Goal: Transaction & Acquisition: Purchase product/service

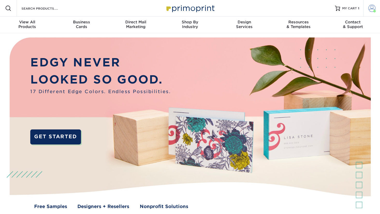
click at [376, 8] on link "Account" at bounding box center [372, 8] width 17 height 17
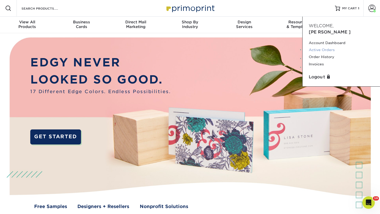
click at [328, 46] on link "Active Orders" at bounding box center [341, 49] width 65 height 7
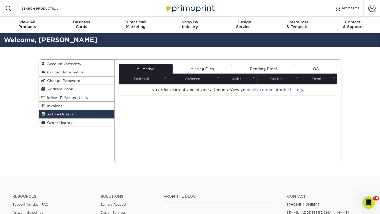
click at [71, 113] on span "Active Orders" at bounding box center [59, 114] width 28 height 4
click at [346, 6] on span "MY CART" at bounding box center [350, 8] width 15 height 4
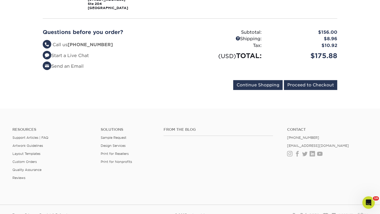
scroll to position [129, 0]
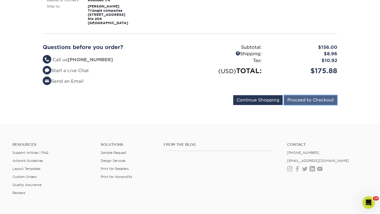
click at [312, 100] on input "Proceed to Checkout" at bounding box center [310, 100] width 53 height 10
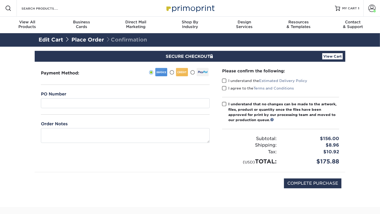
click at [179, 72] on div at bounding box center [182, 72] width 12 height 8
click at [0, 0] on input "radio" at bounding box center [0, 0] width 0 height 0
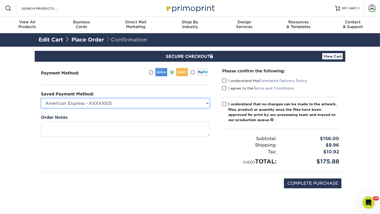
click at [189, 104] on select "American Express - XXXX1005 Visa - XXXX2707 MasterCard - XXXX4299 Visa - XXXX85…" at bounding box center [125, 103] width 169 height 10
select select
click at [41, 98] on select "American Express - XXXX1005 Visa - XXXX2707 MasterCard - XXXX4299 Visa - XXXX85…" at bounding box center [125, 103] width 169 height 10
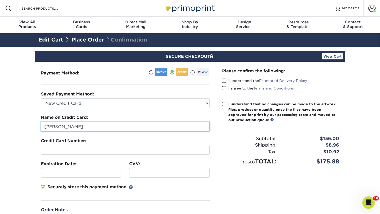
click at [124, 125] on input "[PERSON_NAME]" at bounding box center [125, 127] width 169 height 10
drag, startPoint x: 116, startPoint y: 127, endPoint x: 0, endPoint y: 121, distance: 116.3
click at [0, 121] on section "SECURE CHECKOUT View Cart Payment Method:" at bounding box center [190, 161] width 380 height 229
type input "a"
type input "4833120194760576"
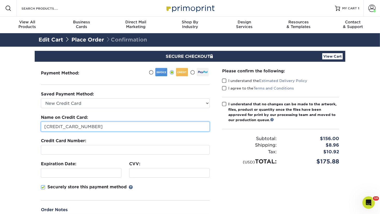
drag, startPoint x: 102, startPoint y: 125, endPoint x: 58, endPoint y: 147, distance: 49.2
click at [8, 130] on section "SECURE CHECKOUT View Cart Payment Method:" at bounding box center [190, 161] width 380 height 229
click at [81, 129] on input "text" at bounding box center [125, 127] width 169 height 10
type input "ANTONI DAVID"
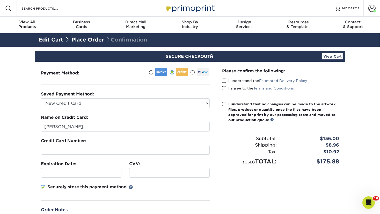
click at [273, 189] on div "Please confirm the following: I understand the Estimated Delivery Policy I agre…" at bounding box center [281, 148] width 130 height 173
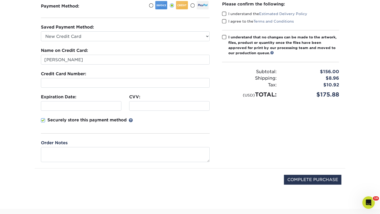
scroll to position [26, 0]
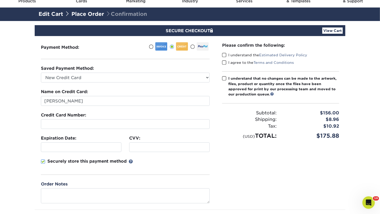
click at [226, 55] on span at bounding box center [224, 55] width 4 height 5
click at [0, 0] on input "I understand the Estimated Delivery Policy" at bounding box center [0, 0] width 0 height 0
click at [225, 61] on span at bounding box center [224, 62] width 4 height 5
click at [0, 0] on input "I agree to the Terms and Conditions" at bounding box center [0, 0] width 0 height 0
click at [224, 79] on span at bounding box center [224, 78] width 4 height 5
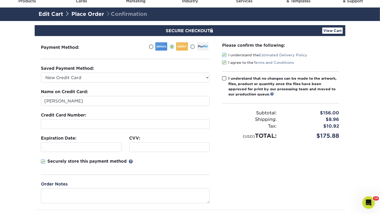
click at [0, 0] on input "I understand that no changes can be made to the artwork, files, product or quan…" at bounding box center [0, 0] width 0 height 0
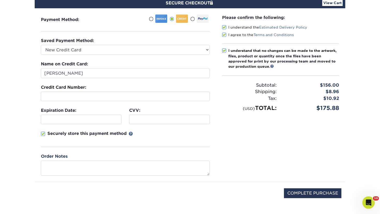
scroll to position [78, 0]
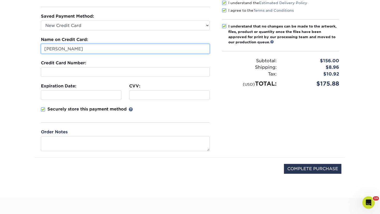
drag, startPoint x: 94, startPoint y: 48, endPoint x: 26, endPoint y: 48, distance: 68.1
click at [26, 48] on section "SECURE CHECKOUT View Cart Payment Method:" at bounding box center [190, 83] width 380 height 229
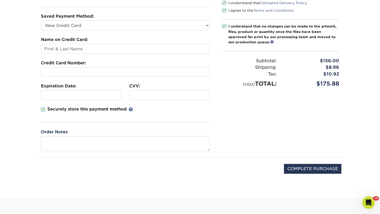
click at [133, 34] on div "Saved Payment Method: American Express - XXXX1005 Visa - XXXX2707 MasterCard - …" at bounding box center [125, 71] width 169 height 116
click at [365, 199] on div "Open Intercom Messenger" at bounding box center [368, 201] width 17 height 17
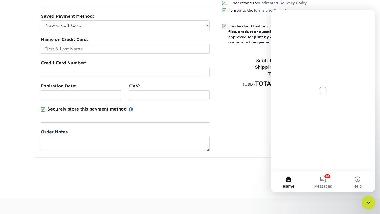
scroll to position [0, 0]
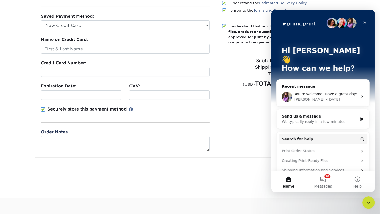
click at [356, 87] on div "You're welcome. Have a great day! Erica • 1d ago" at bounding box center [323, 96] width 93 height 19
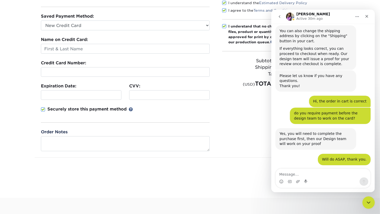
scroll to position [483, 0]
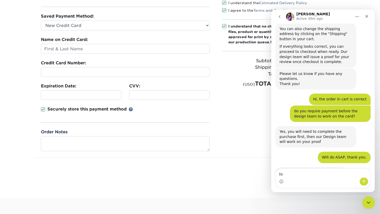
type textarea "h"
type textarea "Hello,"
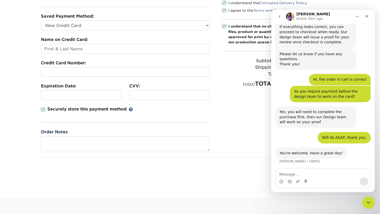
scroll to position [506, 0]
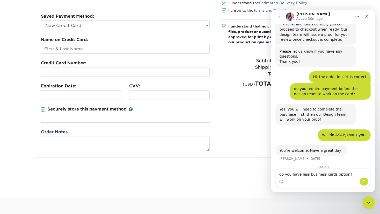
type textarea "do you have less business cards option?"
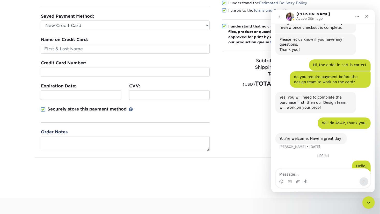
click at [245, 160] on div "COMPLETE PURCHASE" at bounding box center [190, 172] width 303 height 28
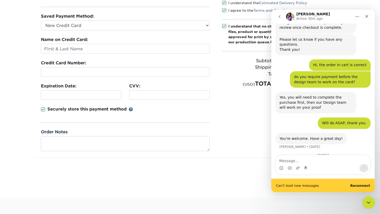
scroll to position [531, 0]
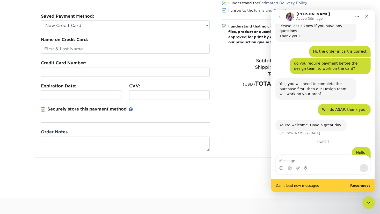
click at [249, 188] on section "SECURE CHECKOUT View Cart Payment Method:" at bounding box center [190, 83] width 380 height 229
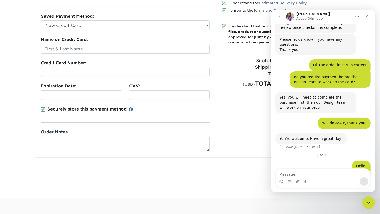
scroll to position [518, 0]
click at [187, 185] on section "SECURE CHECKOUT View Cart Payment Method:" at bounding box center [190, 83] width 380 height 229
click at [350, 178] on div "Intercom messenger" at bounding box center [323, 181] width 95 height 8
click at [281, 18] on icon "go back" at bounding box center [279, 17] width 4 height 4
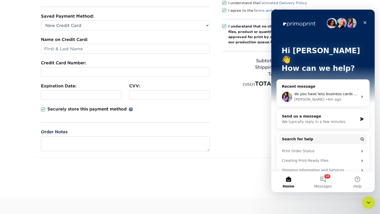
click at [343, 113] on div "Send us a message" at bounding box center [320, 115] width 76 height 5
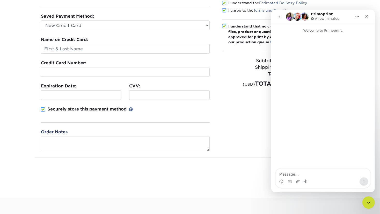
click at [326, 177] on textarea "Message…" at bounding box center [323, 172] width 95 height 9
type textarea "Hi"
click at [296, 174] on textarea "Message…" at bounding box center [323, 172] width 95 height 9
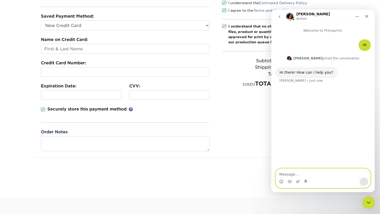
click at [319, 174] on textarea "Message…" at bounding box center [323, 172] width 95 height 9
type textarea "hello, i have an order in my cart 500 cards"
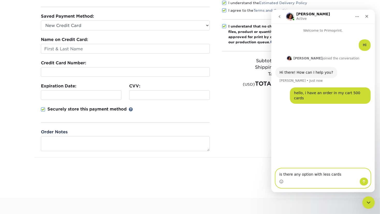
type textarea "is there any option with less cards?"
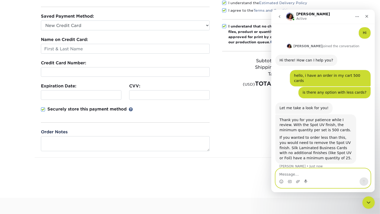
scroll to position [13, 0]
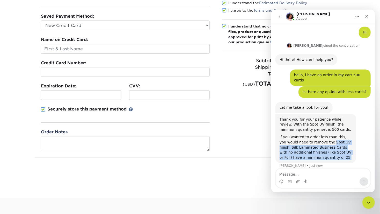
drag, startPoint x: 323, startPoint y: 137, endPoint x: 352, endPoint y: 156, distance: 34.1
click at [352, 156] on div "Thank you for your patience while I review. With the Spot UV finish, the minimu…" at bounding box center [315, 138] width 81 height 49
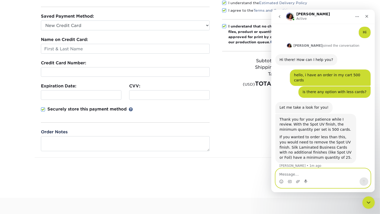
click at [351, 171] on textarea "Message…" at bounding box center [323, 172] width 95 height 9
click at [287, 173] on textarea "Message…" at bounding box center [323, 172] width 95 height 9
type textarea "i"
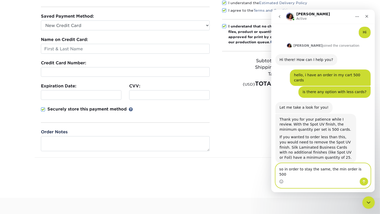
type textarea "so in order to stay the same, the min order is 500?"
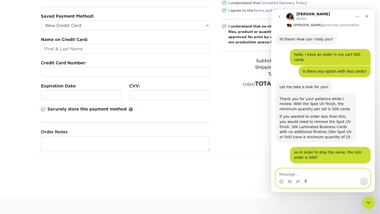
scroll to position [48, 0]
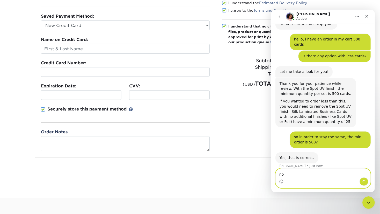
type textarea "n"
type textarea "g"
type textarea "I see, we will keep the way it is now, thanks."
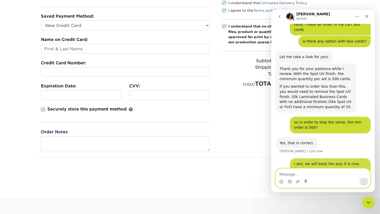
scroll to position [64, 0]
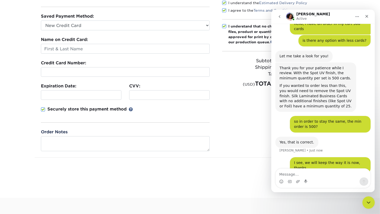
click at [236, 178] on div "COMPLETE PURCHASE" at bounding box center [190, 172] width 303 height 28
click at [236, 137] on div "Please confirm the following: I understand the Estimated Delivery Policy I agre…" at bounding box center [281, 70] width 130 height 173
click at [368, 208] on html at bounding box center [368, 201] width 12 height 12
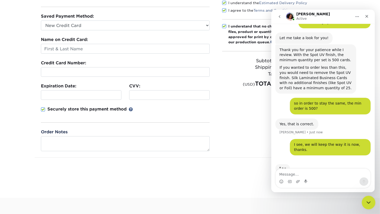
scroll to position [84, 0]
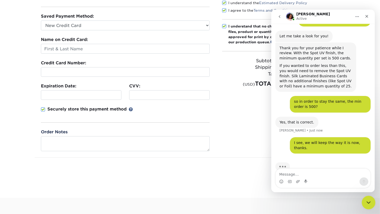
click at [368, 205] on icon "Close Intercom Messenger" at bounding box center [368, 201] width 6 height 6
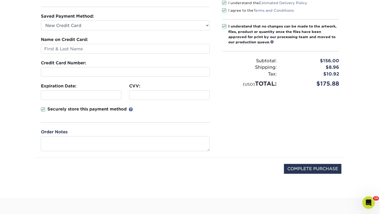
click at [285, 130] on div "Please confirm the following: I understand the Estimated Delivery Policy I agre…" at bounding box center [281, 70] width 130 height 173
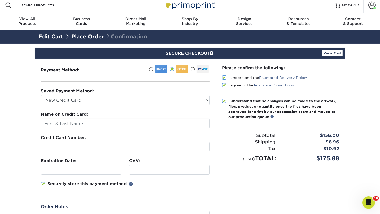
scroll to position [0, 0]
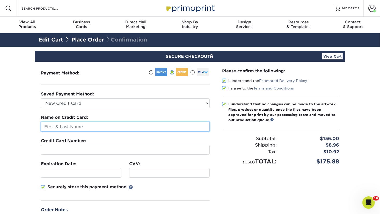
click at [113, 122] on input "text" at bounding box center [125, 127] width 169 height 10
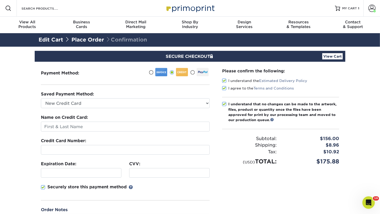
click at [114, 152] on div at bounding box center [125, 150] width 169 height 10
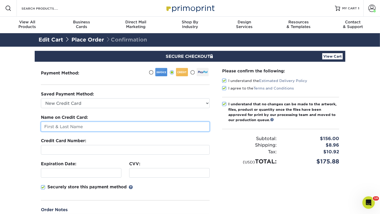
click at [111, 129] on input "text" at bounding box center [125, 127] width 169 height 10
type input "D"
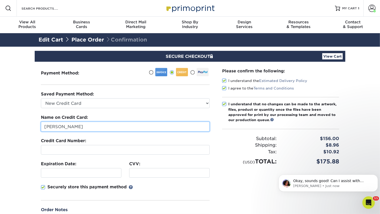
scroll to position [84, 0]
type input "Antoni David"
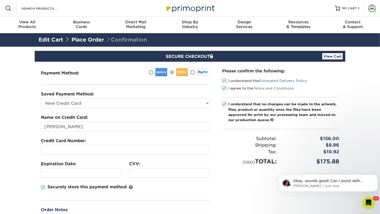
click at [100, 175] on div at bounding box center [81, 173] width 81 height 10
click at [331, 184] on p "Avery • Just now" at bounding box center [332, 185] width 78 height 5
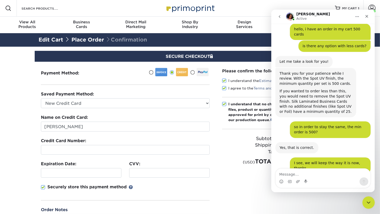
scroll to position [93, 0]
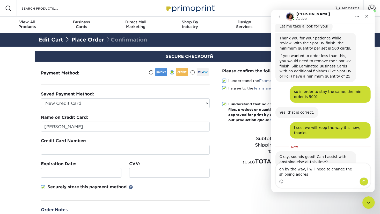
type textarea "oh by the way, i will need to change the shipping address"
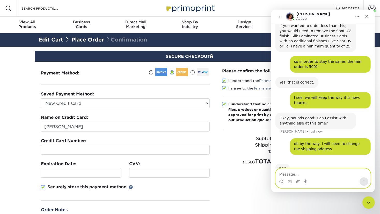
scroll to position [125, 0]
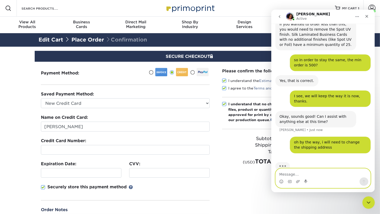
paste textarea "1270 SW 8th Street, Boca Raton, FL 33486"
click at [322, 173] on textarea "1270 SW 8th Street, Boca Raton, FL 33486" at bounding box center [323, 172] width 95 height 9
type textarea "1270 SW 8th Street, Boca Raton, FL 33486"
click at [363, 179] on button "Send a message…" at bounding box center [364, 181] width 9 height 8
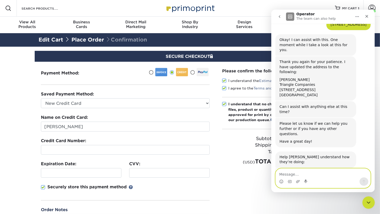
scroll to position [255, 0]
click at [368, 16] on icon "Close" at bounding box center [367, 16] width 4 height 4
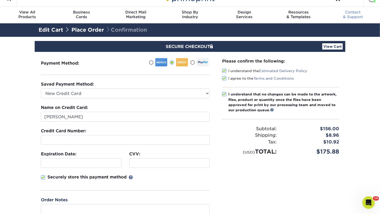
scroll to position [0, 0]
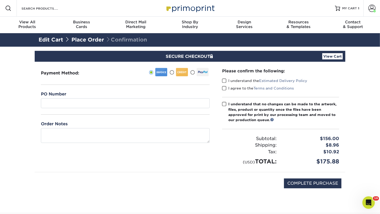
click at [172, 72] on span at bounding box center [172, 72] width 4 height 5
click at [0, 0] on input "radio" at bounding box center [0, 0] width 0 height 0
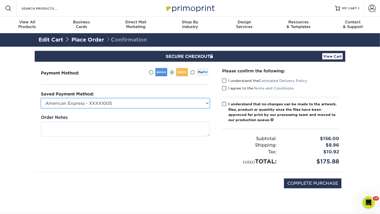
click at [150, 98] on select "American Express - XXXX1005 Visa - XXXX2707 MasterCard - XXXX4299 Visa - XXXX85…" at bounding box center [125, 103] width 169 height 10
select select
click at [41, 98] on select "American Express - XXXX1005 Visa - XXXX2707 MasterCard - XXXX4299 Visa - XXXX85…" at bounding box center [125, 103] width 169 height 10
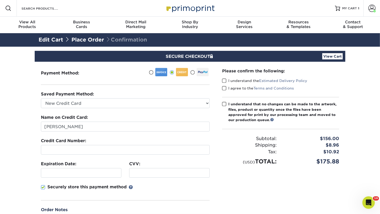
click at [127, 153] on div at bounding box center [125, 150] width 169 height 10
